Goal: Transaction & Acquisition: Book appointment/travel/reservation

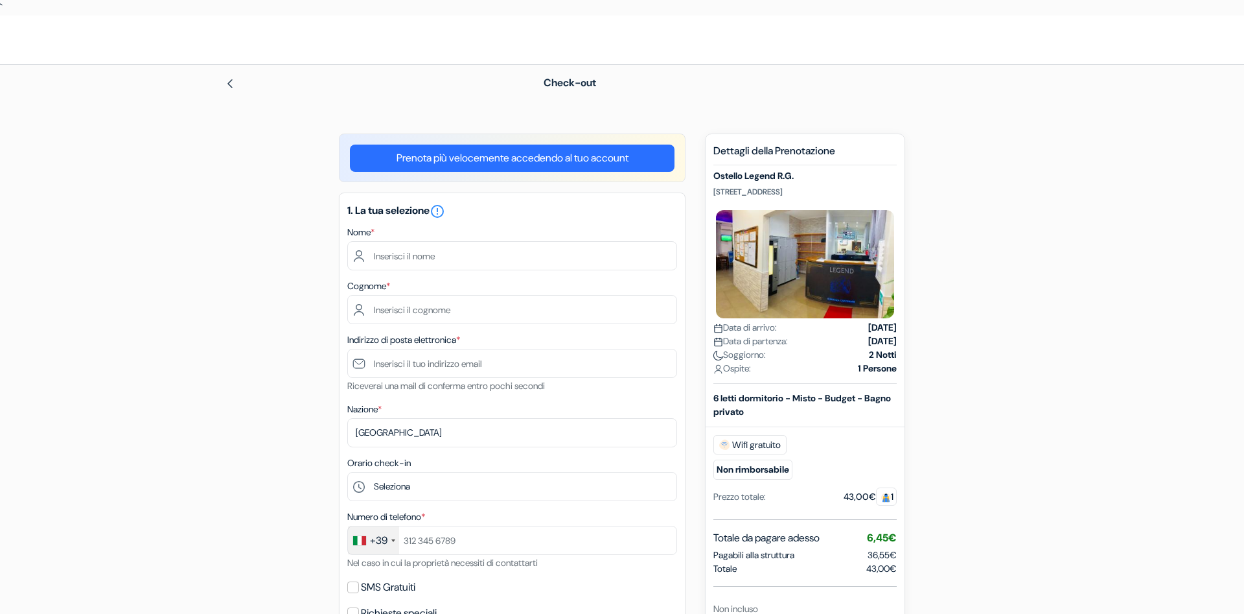
click at [491, 259] on input "text" at bounding box center [512, 255] width 330 height 29
type input "[PERSON_NAME]"
click at [457, 313] on input "text" at bounding box center [512, 309] width 330 height 29
type input "[PERSON_NAME]"
click at [428, 363] on input "text" at bounding box center [512, 363] width 330 height 29
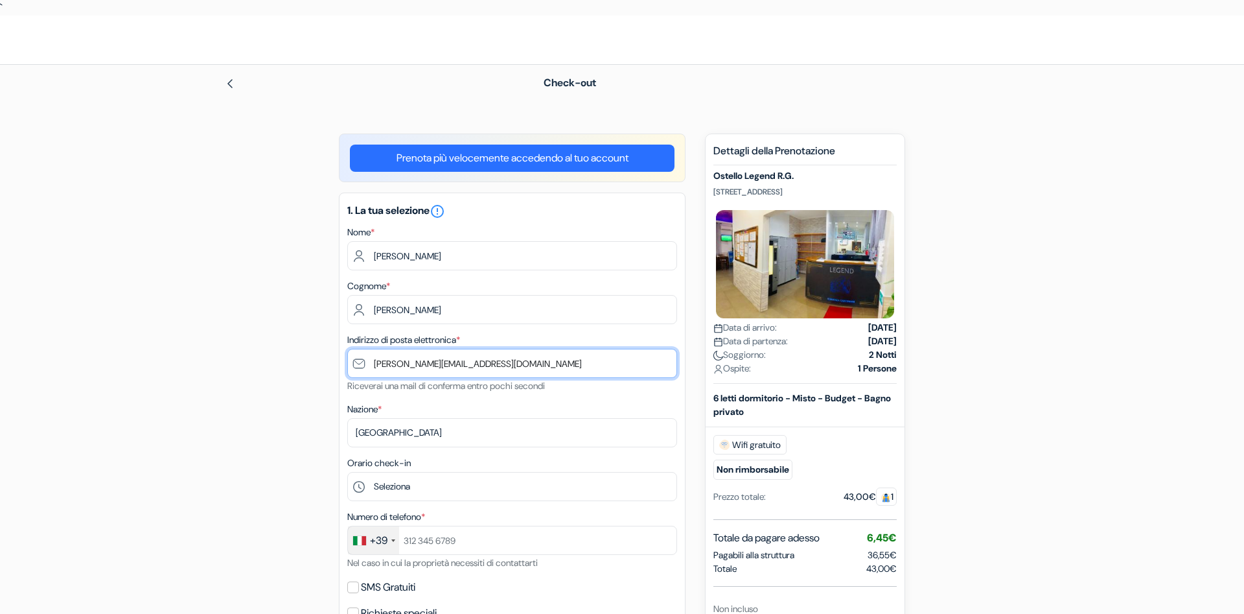
type input "[PERSON_NAME][EMAIL_ADDRESS][DOMAIN_NAME]"
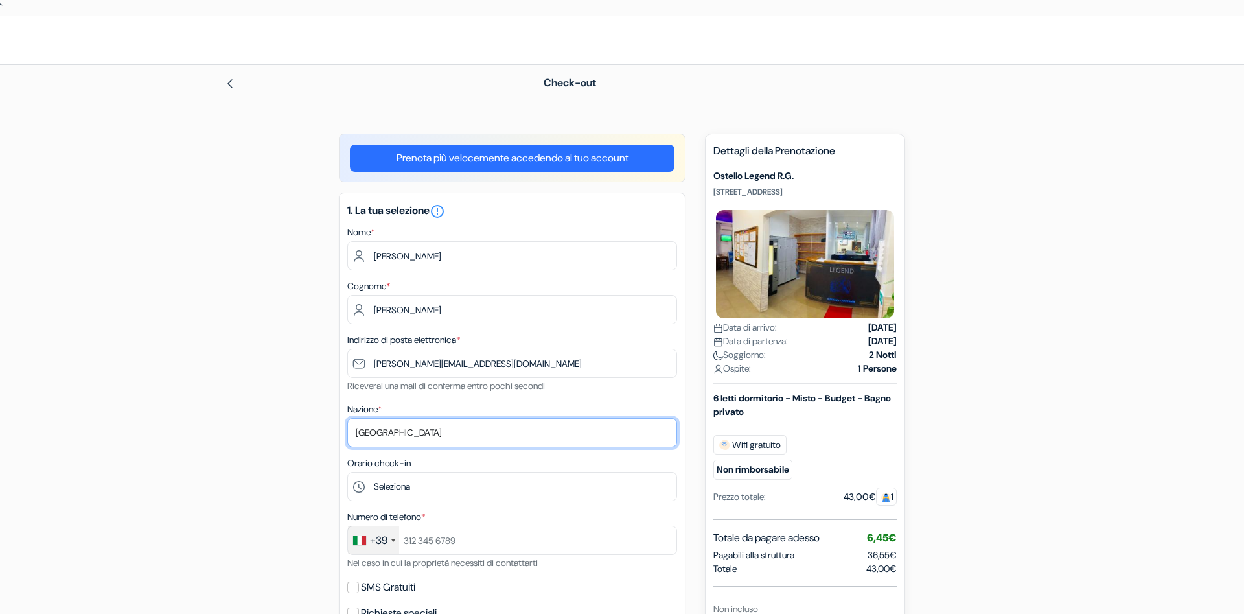
click at [347, 418] on select "Seleziona paese [GEOGRAPHIC_DATA] [GEOGRAPHIC_DATA] [GEOGRAPHIC_DATA] [GEOGRAPH…" at bounding box center [512, 432] width 330 height 29
select select "62"
click option "[GEOGRAPHIC_DATA]" at bounding box center [0, 0] width 0 height 0
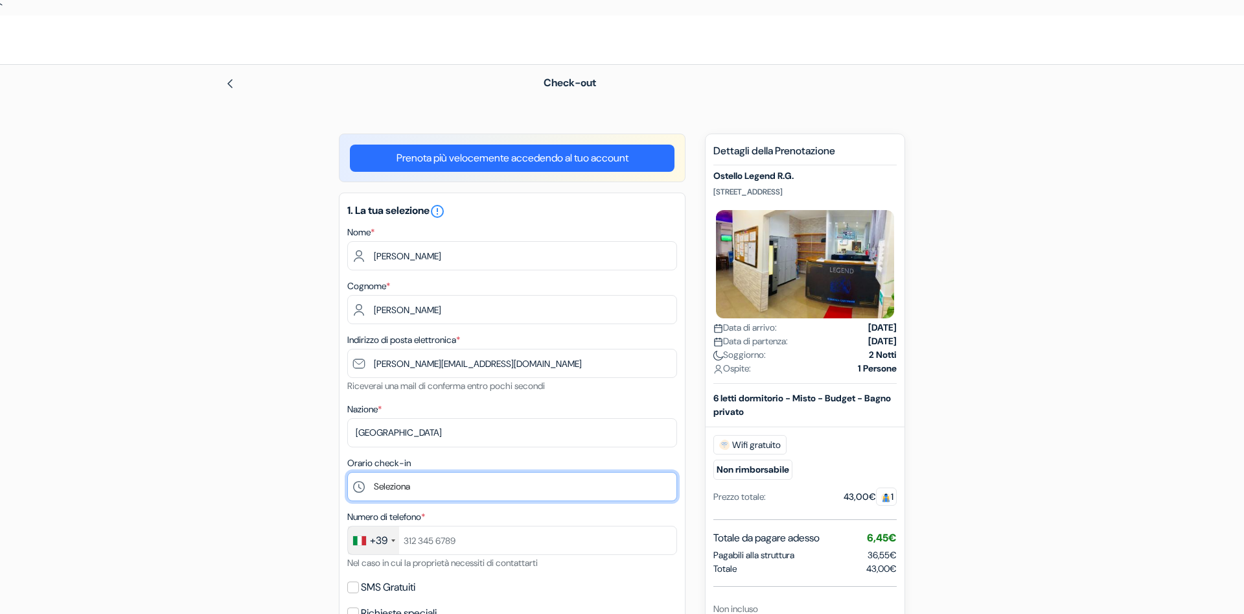
click at [347, 472] on select "Seleziona 1:00 2:00 3:00 4:00 5:00 6:00 7:00 8:00 9:00 10:00 11:00 12:00 13:00 …" at bounding box center [512, 486] width 330 height 29
select select "12"
click option "12:00" at bounding box center [0, 0] width 0 height 0
click at [389, 538] on div "+39" at bounding box center [373, 540] width 51 height 28
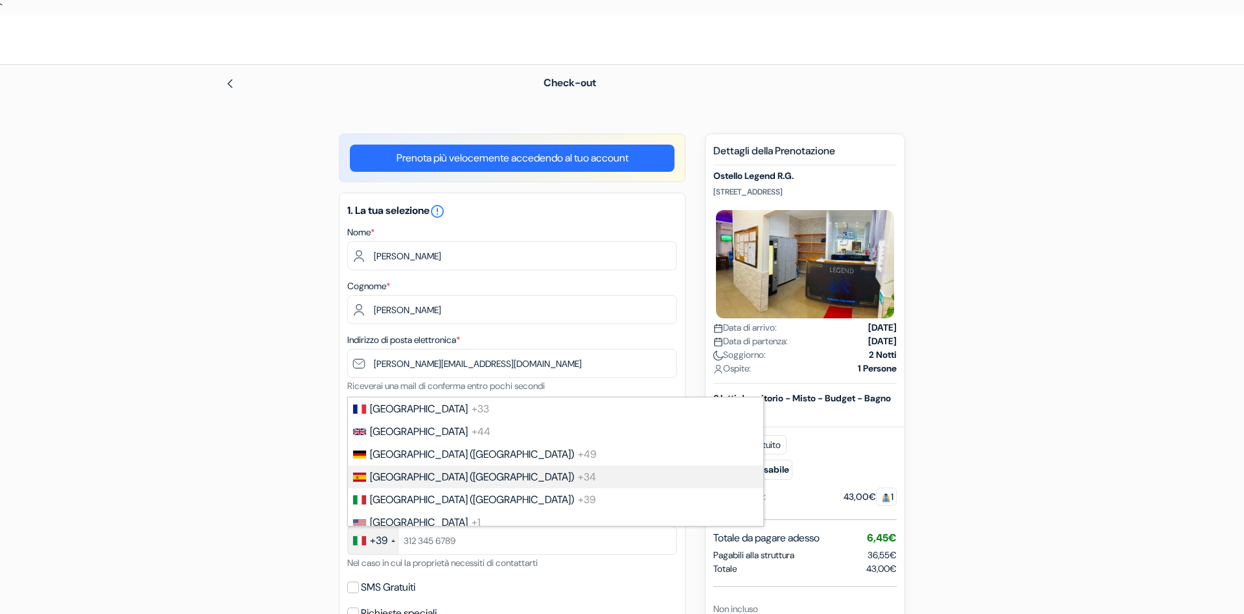
click at [384, 470] on li "[GEOGRAPHIC_DATA] ([GEOGRAPHIC_DATA]) +34" at bounding box center [555, 476] width 417 height 23
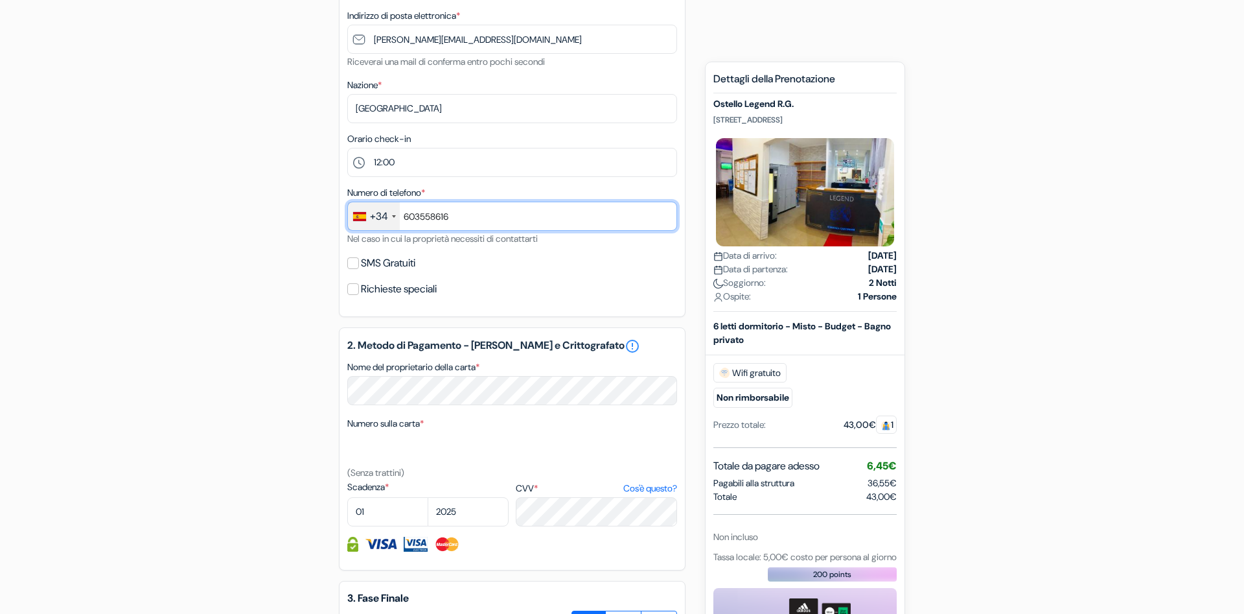
scroll to position [325, 0]
type input "603558616"
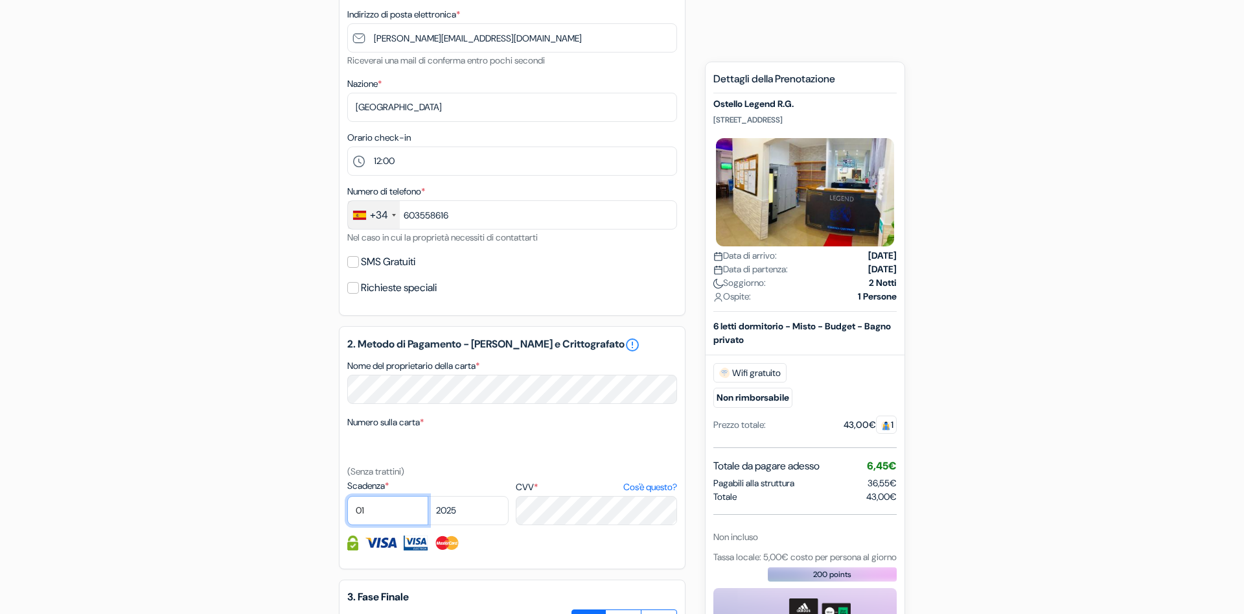
click at [347, 496] on select "01 02 03 04 05 06 07 08 09 10 11 12" at bounding box center [387, 510] width 81 height 29
select select "03"
click option "03" at bounding box center [0, 0] width 0 height 0
click at [428, 496] on select "2025 2026 2027 2028 2029 2030 2031 2032 2033 2034 2035 2036 2037 2038 2039 2040…" at bounding box center [468, 510] width 81 height 29
select select "2028"
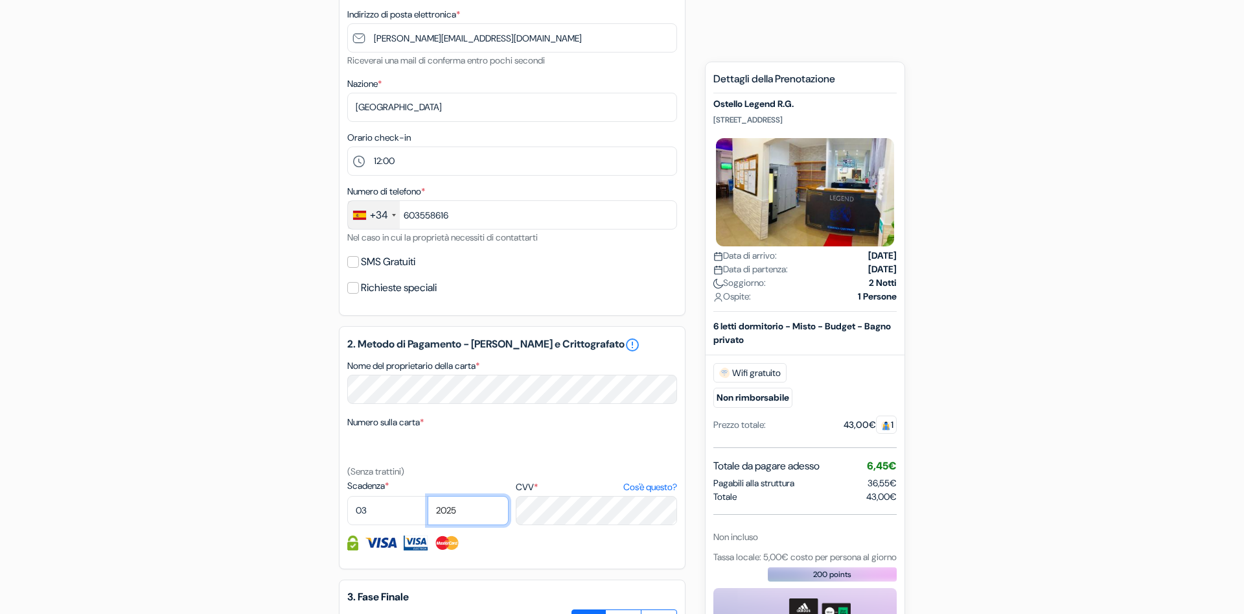
click option "2028" at bounding box center [0, 0] width 0 height 0
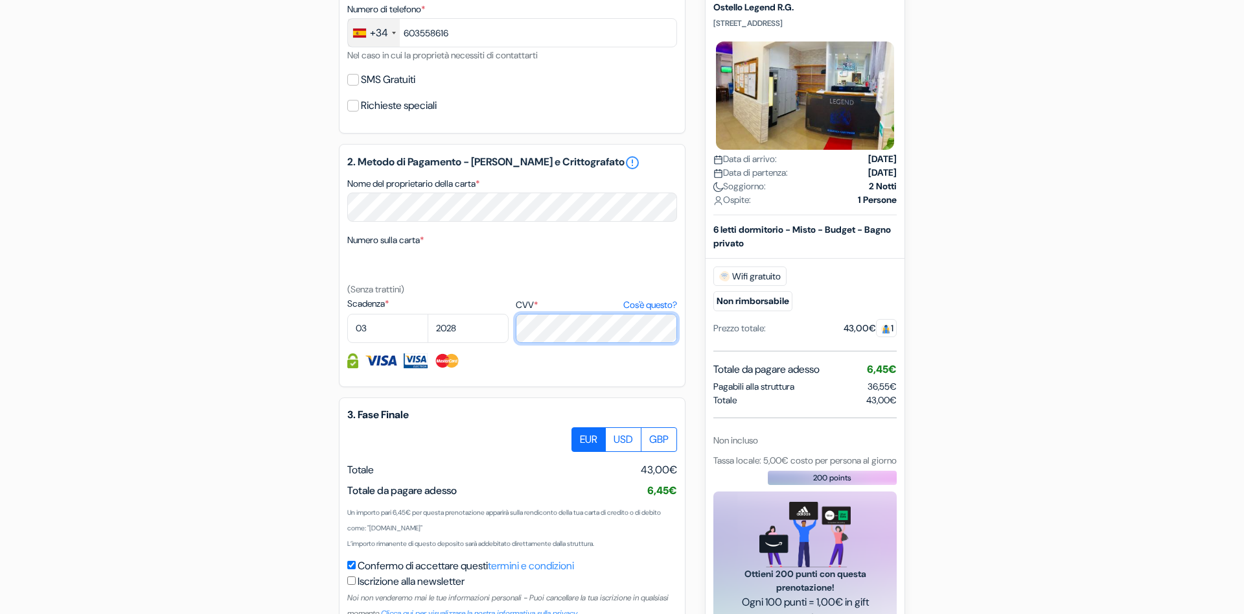
scroll to position [593, 0]
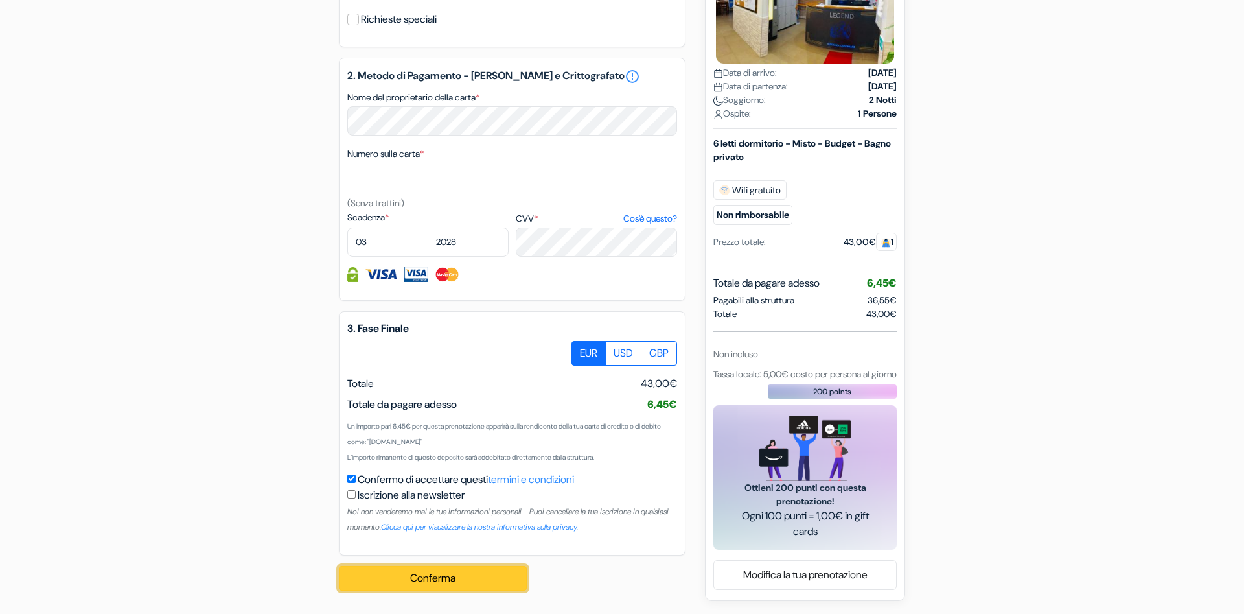
click at [415, 577] on button "Conferma Loading..." at bounding box center [433, 578] width 188 height 25
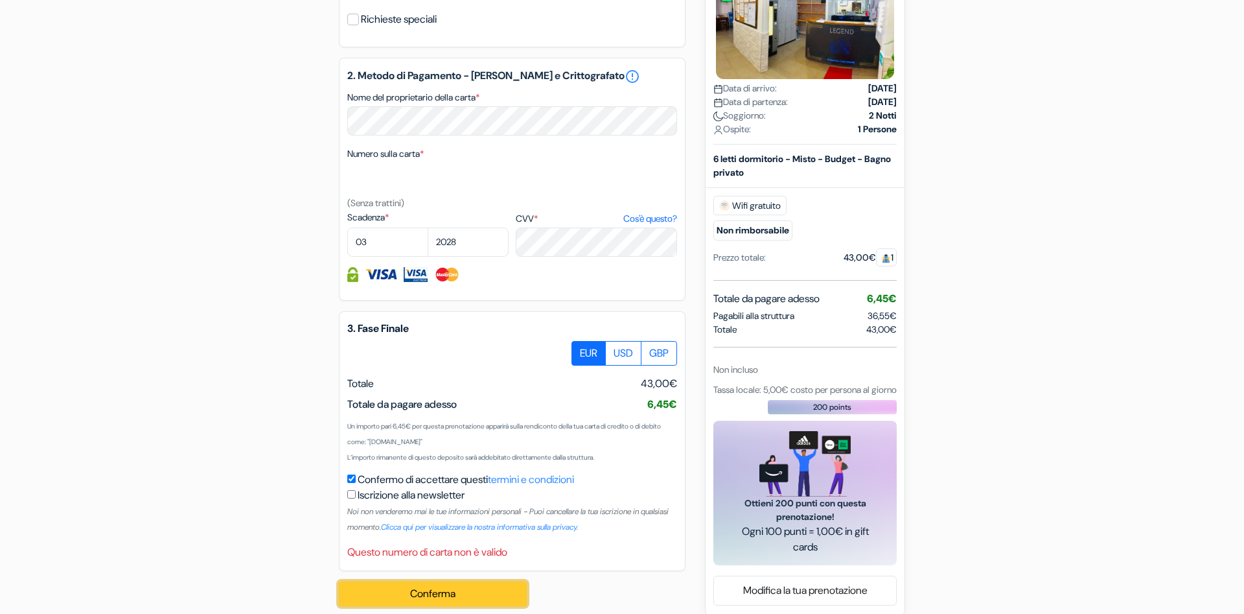
click at [444, 587] on button "Conferma Loading..." at bounding box center [433, 593] width 188 height 25
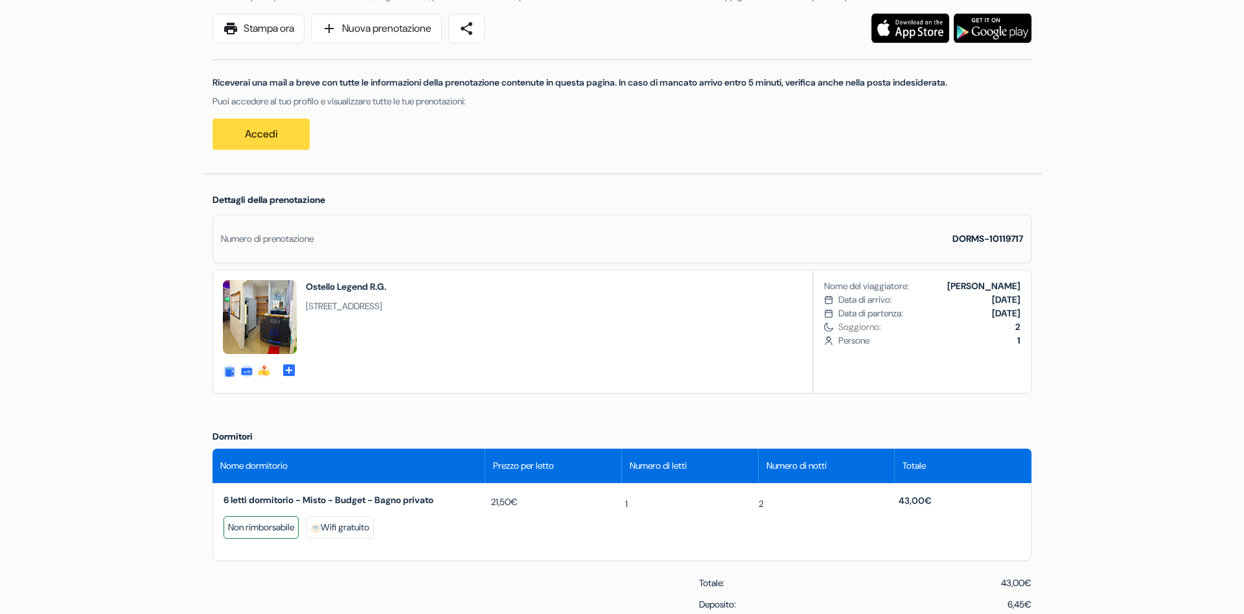
scroll to position [227, 0]
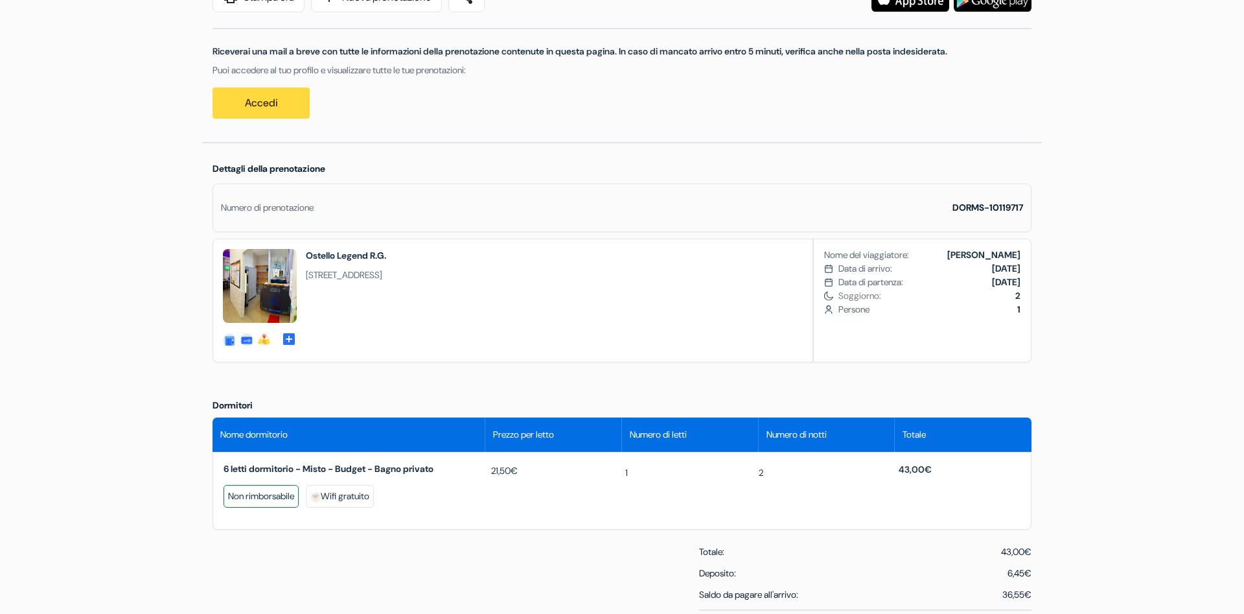
drag, startPoint x: 307, startPoint y: 271, endPoint x: 419, endPoint y: 275, distance: 112.2
click at [386, 275] on span "Via Gaeta 64, 00185, Roma, Italia" at bounding box center [346, 275] width 80 height 14
click at [386, 277] on span "Via Gaeta 64, 00185, Roma, Italia" at bounding box center [346, 275] width 80 height 14
drag, startPoint x: 420, startPoint y: 277, endPoint x: 307, endPoint y: 277, distance: 113.4
click at [307, 277] on span "Via Gaeta 64, 00185, Roma, Italia" at bounding box center [346, 275] width 80 height 14
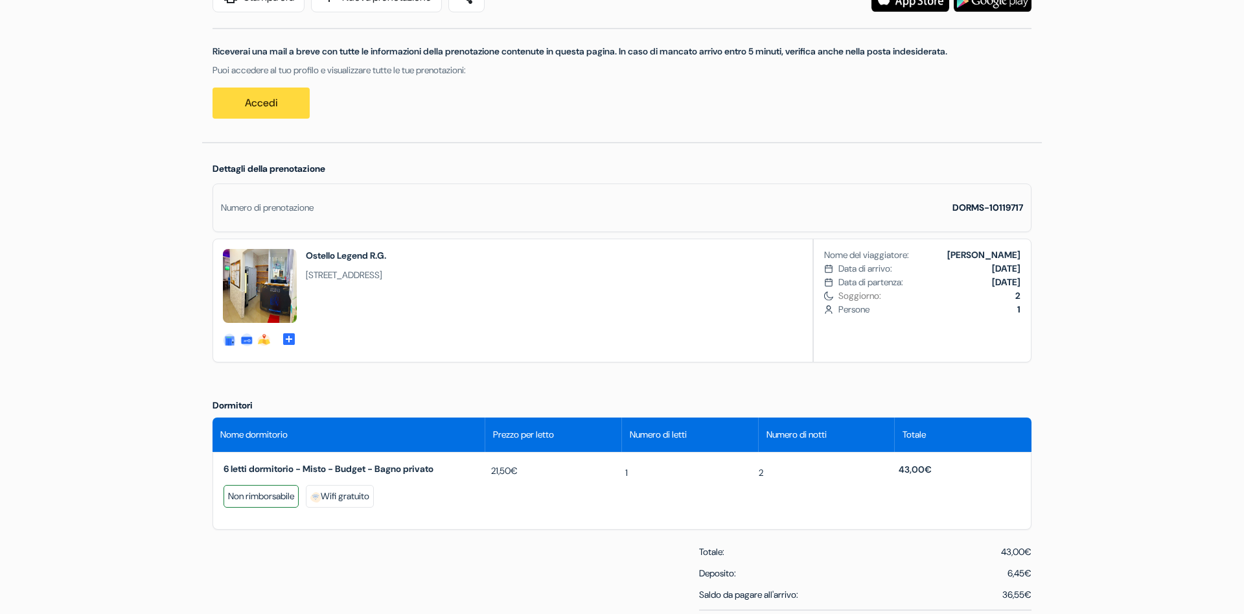
copy span "Via Gaeta 64, 00185, Roma,"
